Goal: Find specific page/section: Find specific page/section

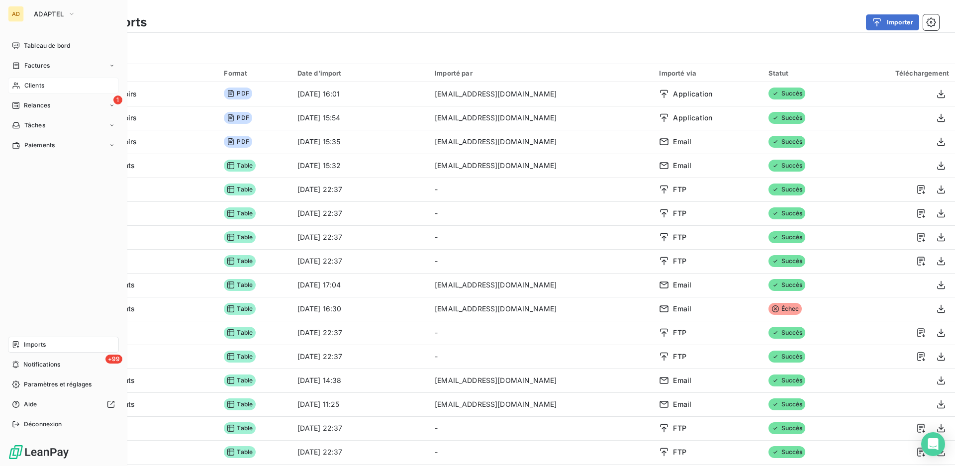
click at [38, 83] on span "Clients" at bounding box center [34, 85] width 20 height 9
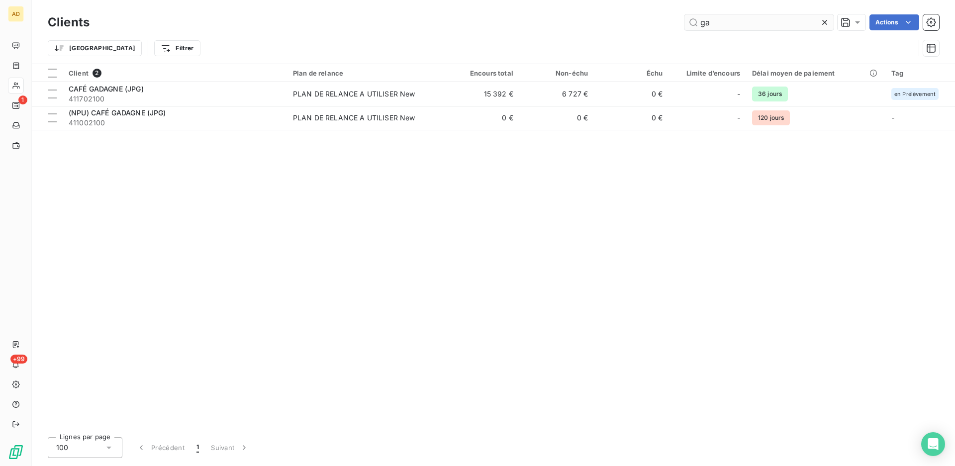
type input "g"
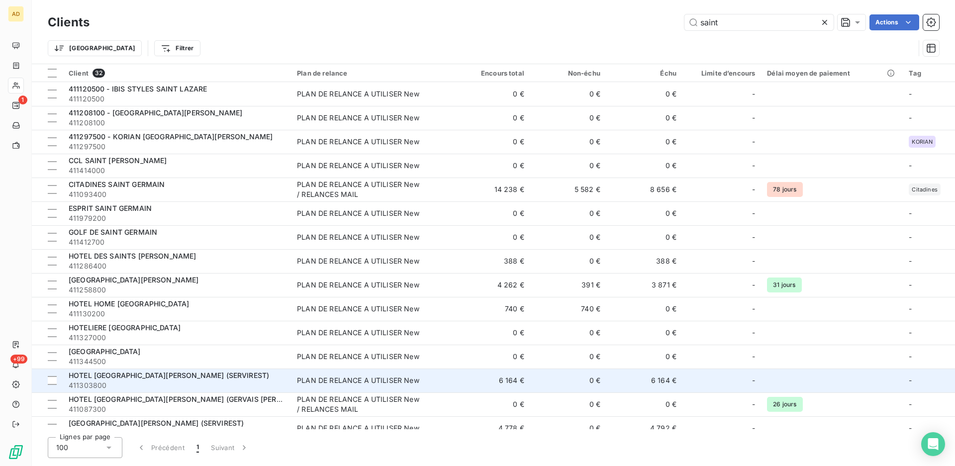
type input "saint"
click at [200, 376] on div "HOTEL [GEOGRAPHIC_DATA][PERSON_NAME] (SERVIREST)" at bounding box center [177, 375] width 216 height 10
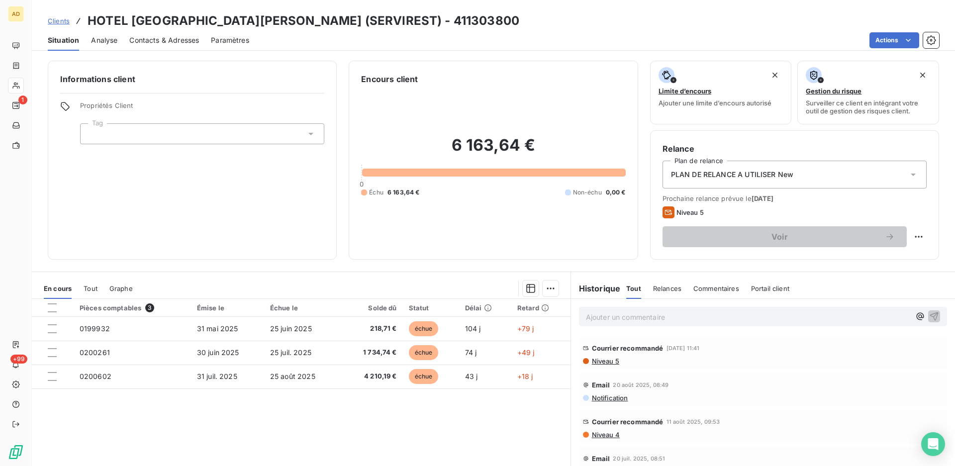
click at [156, 39] on span "Contacts & Adresses" at bounding box center [164, 40] width 70 height 10
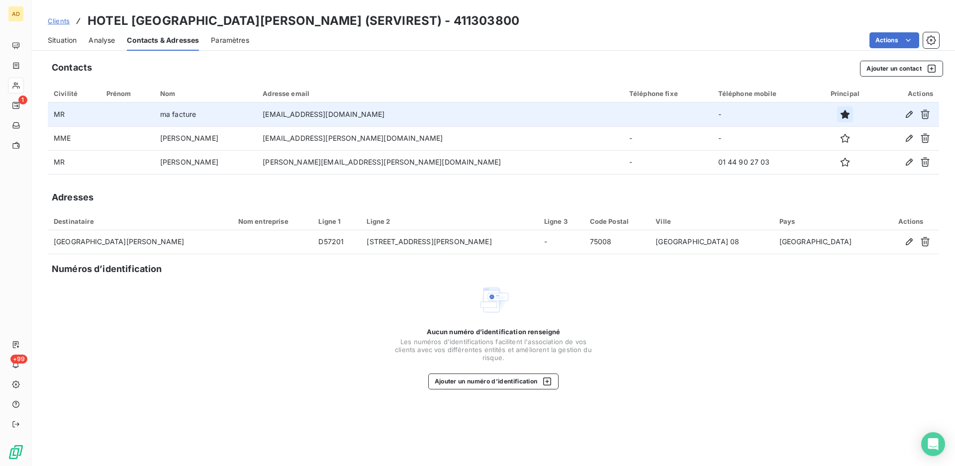
click at [840, 117] on icon "button" at bounding box center [844, 114] width 9 height 9
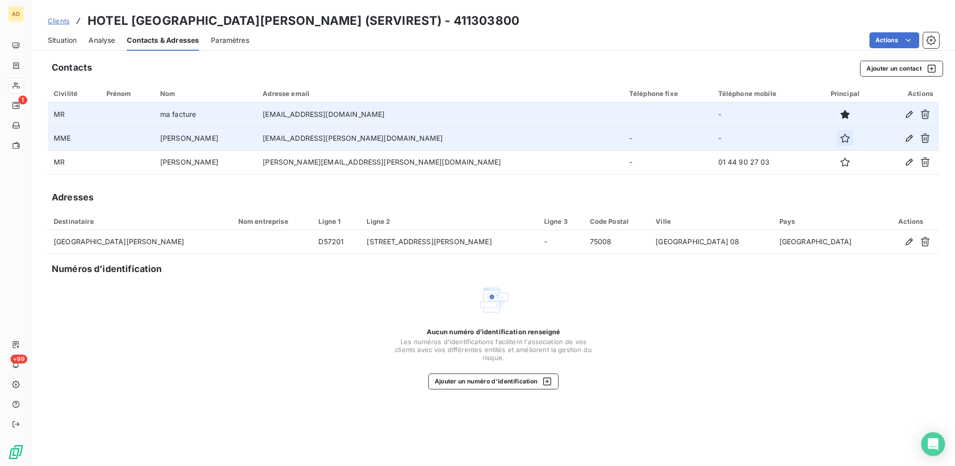
click at [837, 143] on button "button" at bounding box center [845, 138] width 16 height 16
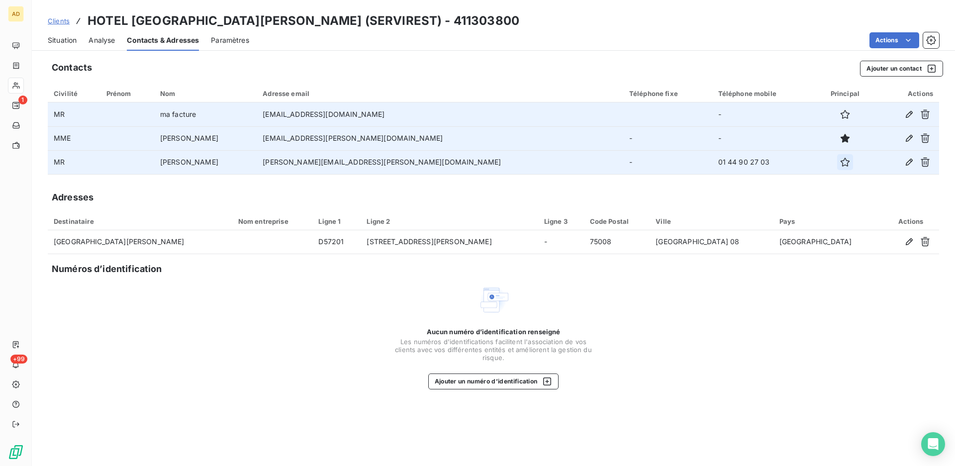
click at [840, 164] on icon "button" at bounding box center [845, 162] width 10 height 10
